Goal: Task Accomplishment & Management: Use online tool/utility

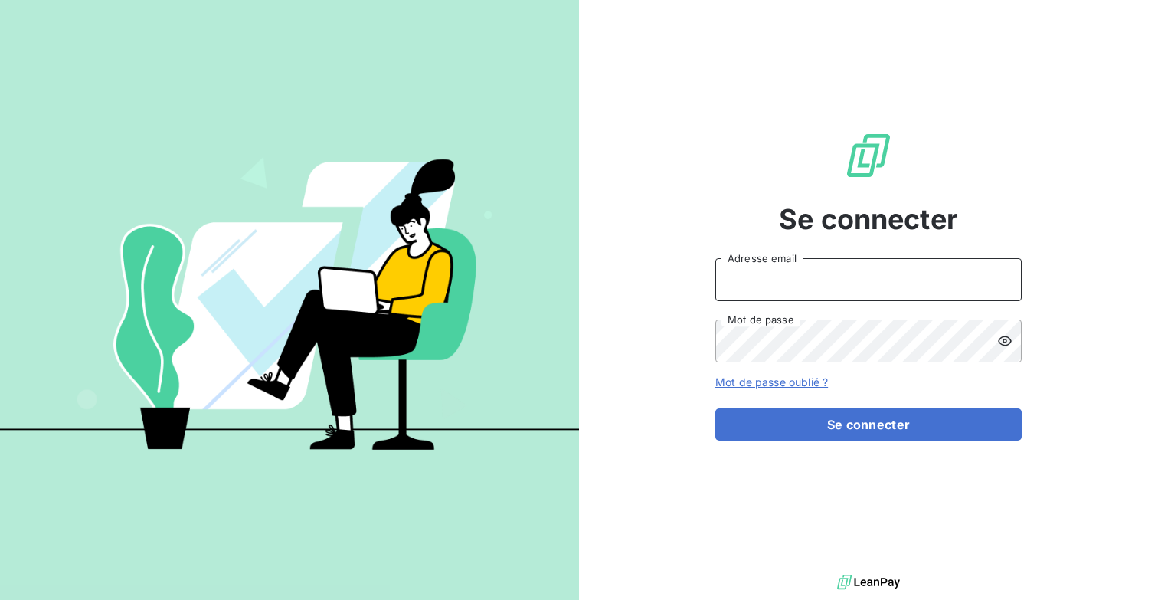
click at [841, 262] on input "Adresse email" at bounding box center [868, 279] width 306 height 43
type input "[EMAIL_ADDRESS][DOMAIN_NAME]"
click at [715, 408] on button "Se connecter" at bounding box center [868, 424] width 306 height 32
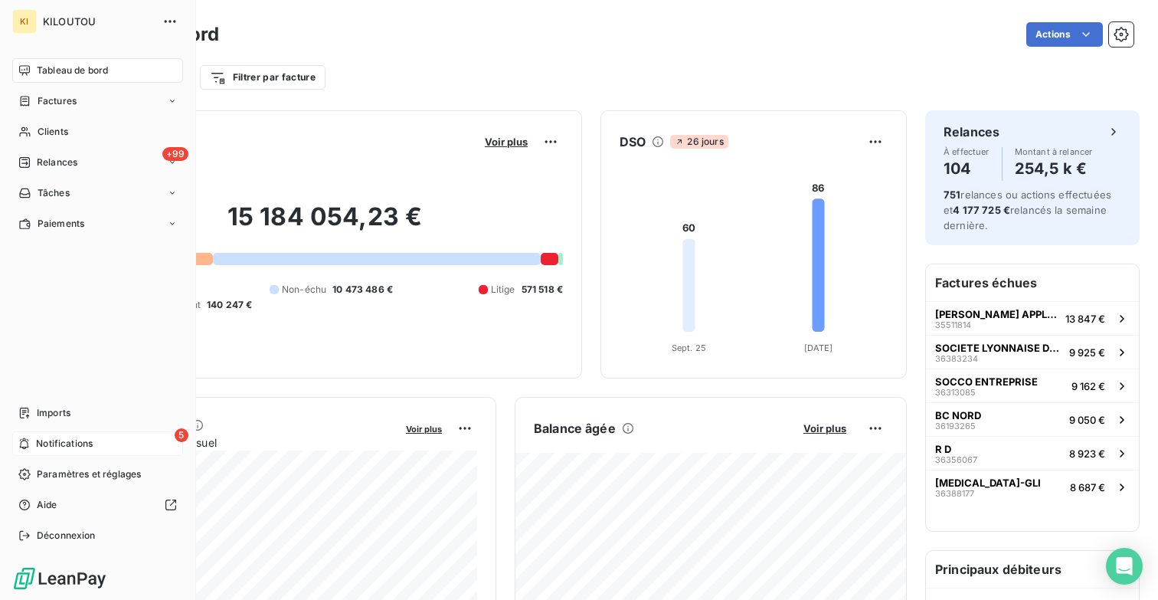
click at [74, 442] on span "Notifications" at bounding box center [64, 444] width 57 height 14
click at [59, 169] on div "+99 Relances" at bounding box center [97, 162] width 171 height 25
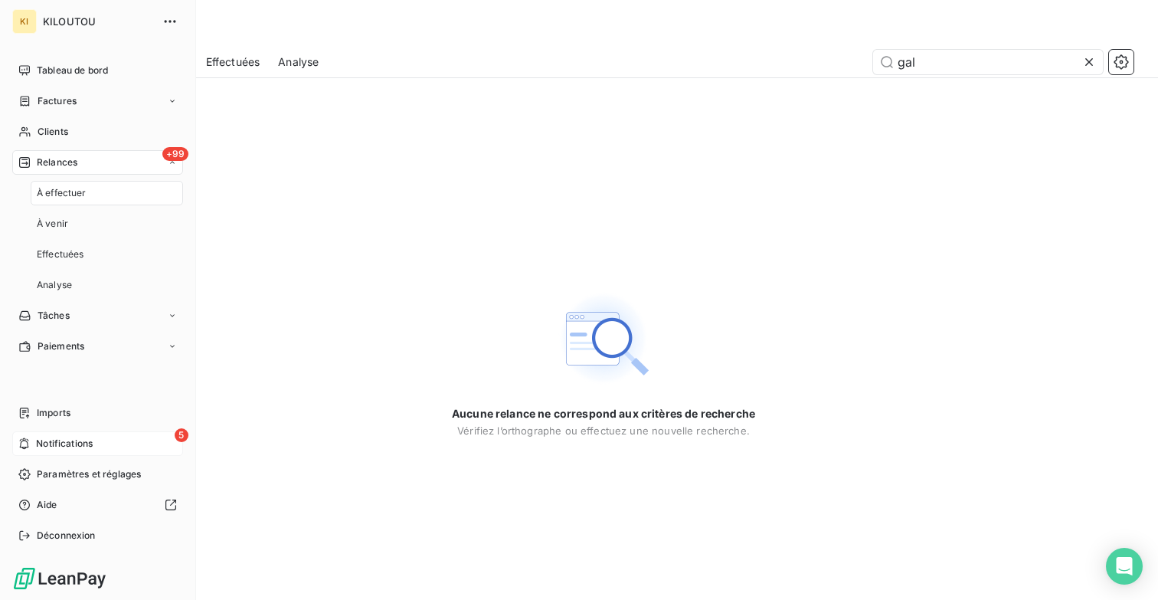
click at [110, 192] on div "À effectuer" at bounding box center [107, 193] width 152 height 25
click at [103, 163] on div "+99 Relances" at bounding box center [97, 162] width 171 height 25
click at [87, 216] on div "À venir" at bounding box center [107, 223] width 152 height 25
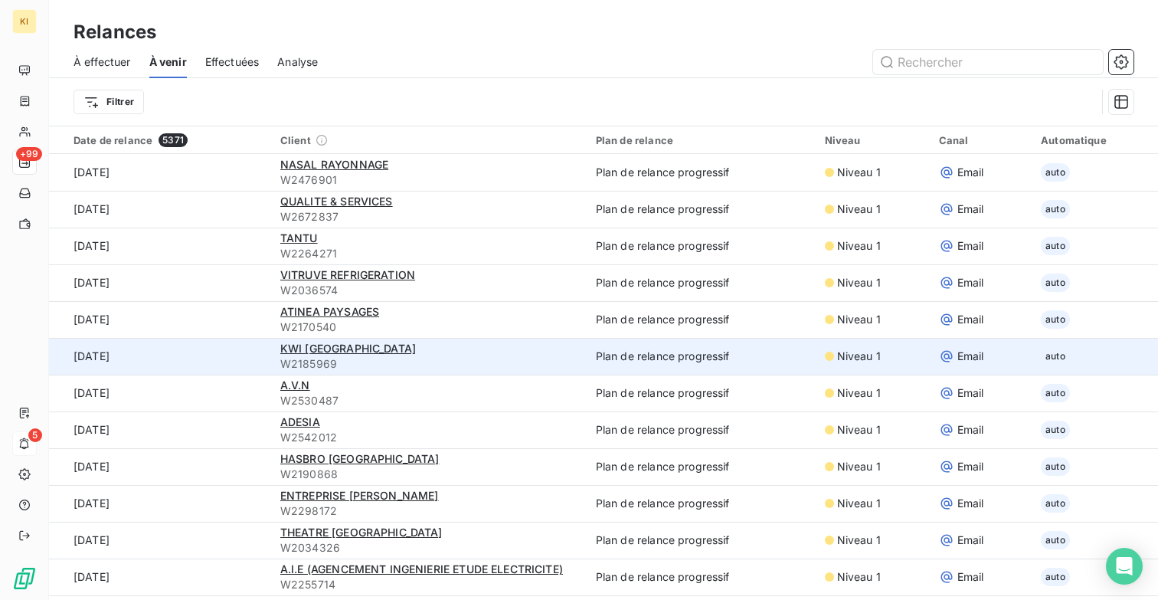
click at [431, 352] on div "KWI [GEOGRAPHIC_DATA]" at bounding box center [428, 348] width 297 height 15
click at [309, 350] on span "KWI [GEOGRAPHIC_DATA]" at bounding box center [348, 348] width 136 height 13
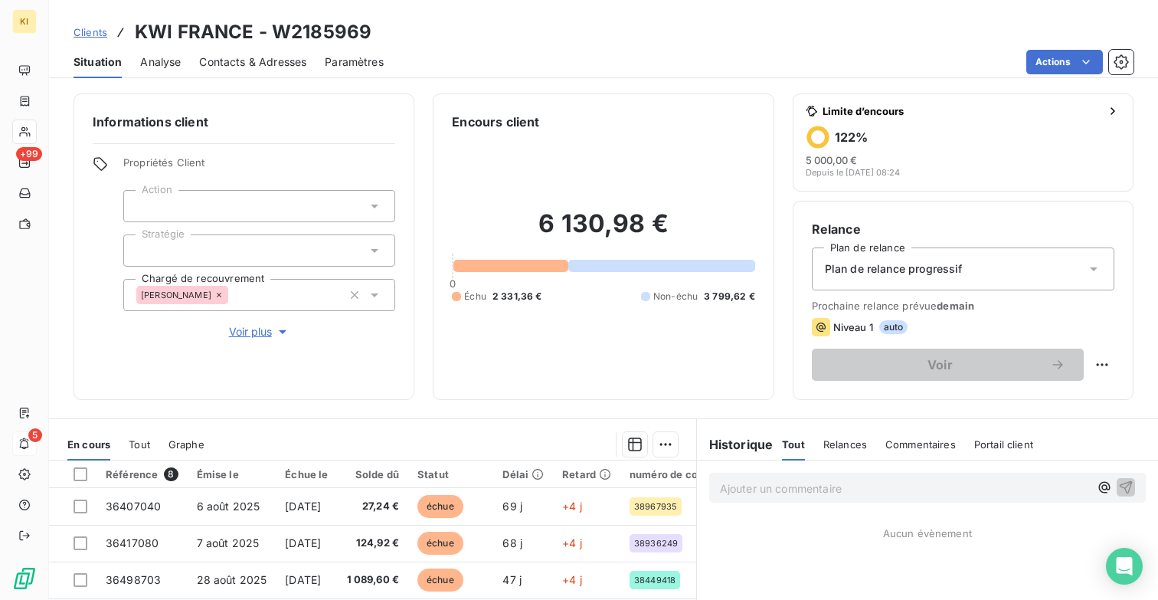
click at [896, 327] on span "auto" at bounding box center [893, 327] width 29 height 14
click at [1095, 360] on html "KI +99 5 Clients KWI [GEOGRAPHIC_DATA] - W2185969 Situation Analyse Contacts & …" at bounding box center [579, 300] width 1158 height 600
click at [1061, 338] on html "KI +99 5 Clients KWI [GEOGRAPHIC_DATA] - W2185969 Situation Analyse Contacts & …" at bounding box center [579, 300] width 1158 height 600
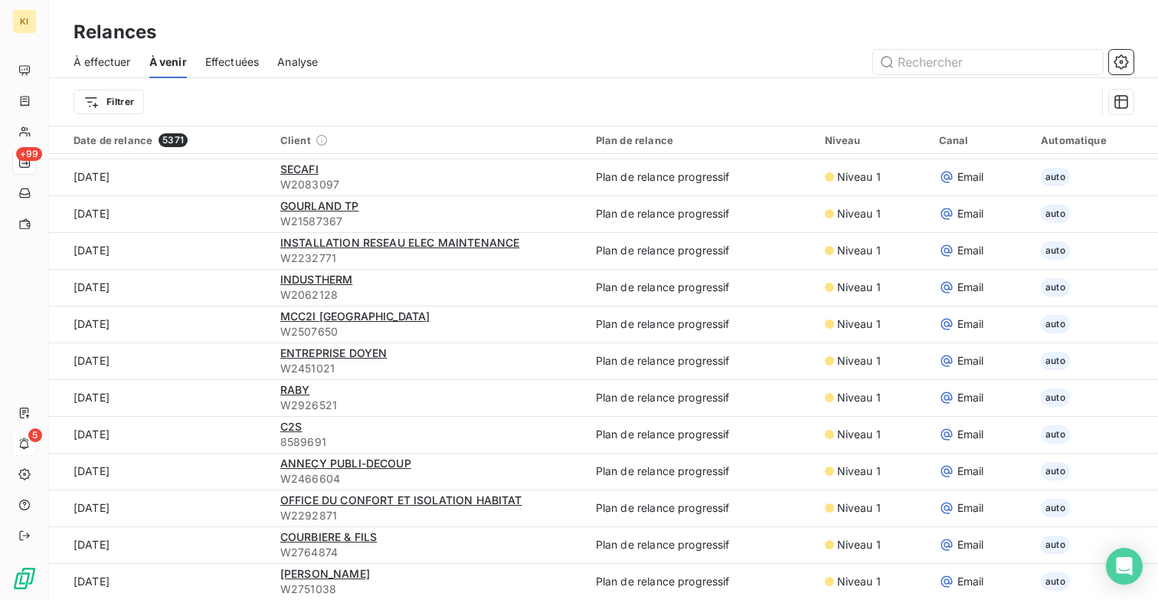
scroll to position [52, 0]
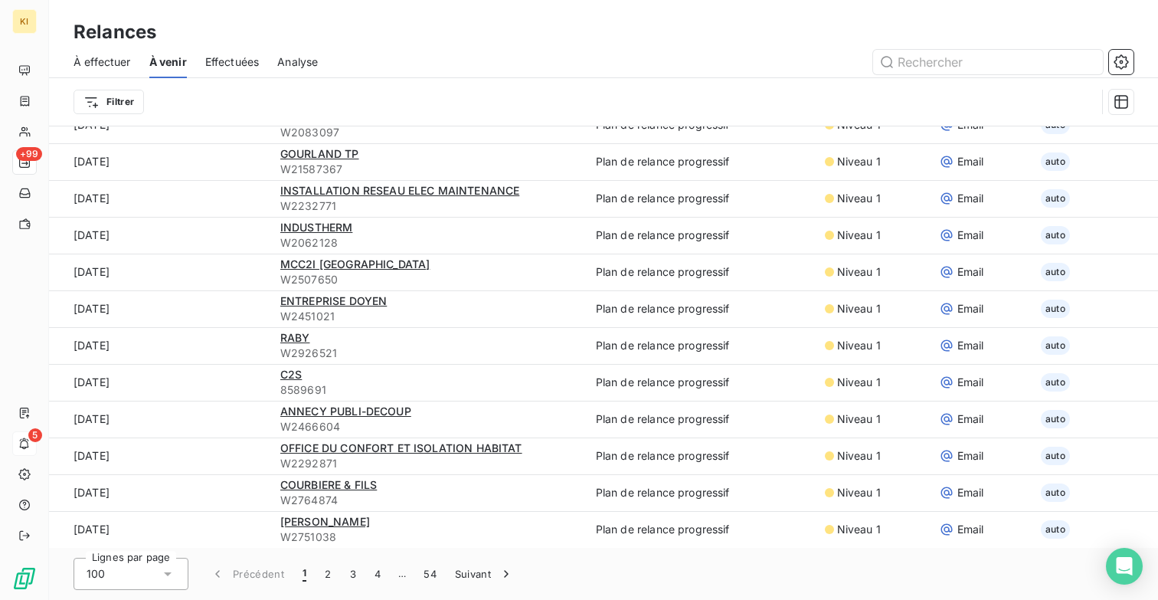
click at [309, 64] on span "Analyse" at bounding box center [297, 61] width 41 height 15
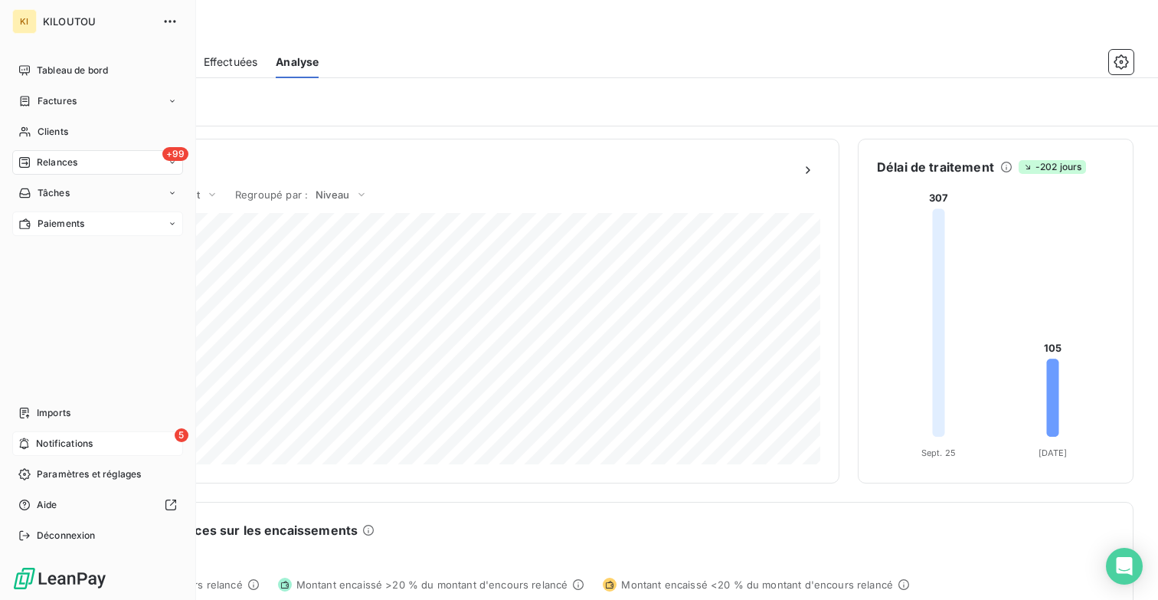
click at [98, 231] on div "Paiements" at bounding box center [97, 223] width 171 height 25
